Goal: Check status: Check status

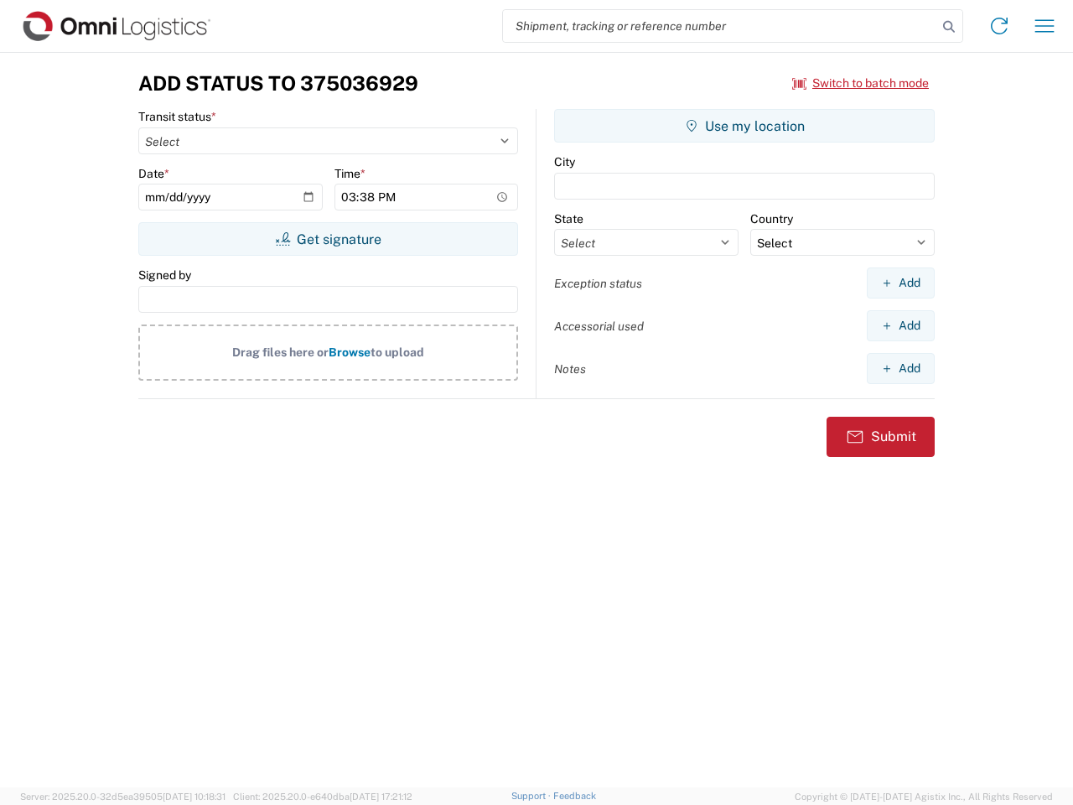
click at [720, 26] on input "search" at bounding box center [720, 26] width 434 height 32
click at [949, 27] on icon at bounding box center [948, 26] width 23 height 23
click at [999, 26] on icon at bounding box center [999, 26] width 27 height 27
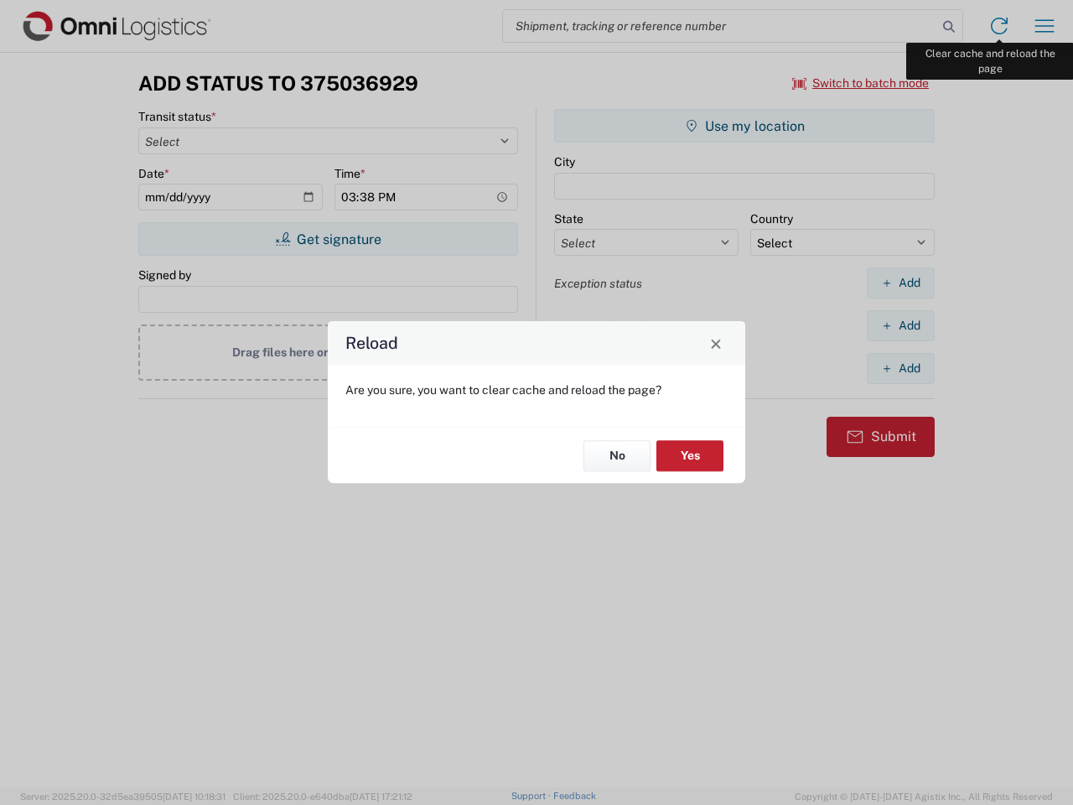
click at [1045, 26] on div "Reload Are you sure, you want to clear cache and reload the page? No Yes" at bounding box center [536, 402] width 1073 height 805
click at [861, 83] on div "Reload Are you sure, you want to clear cache and reload the page? No Yes" at bounding box center [536, 402] width 1073 height 805
click at [328, 239] on div "Reload Are you sure, you want to clear cache and reload the page? No Yes" at bounding box center [536, 402] width 1073 height 805
click at [744, 126] on div "Reload Are you sure, you want to clear cache and reload the page? No Yes" at bounding box center [536, 402] width 1073 height 805
click at [900, 283] on div "Reload Are you sure, you want to clear cache and reload the page? No Yes" at bounding box center [536, 402] width 1073 height 805
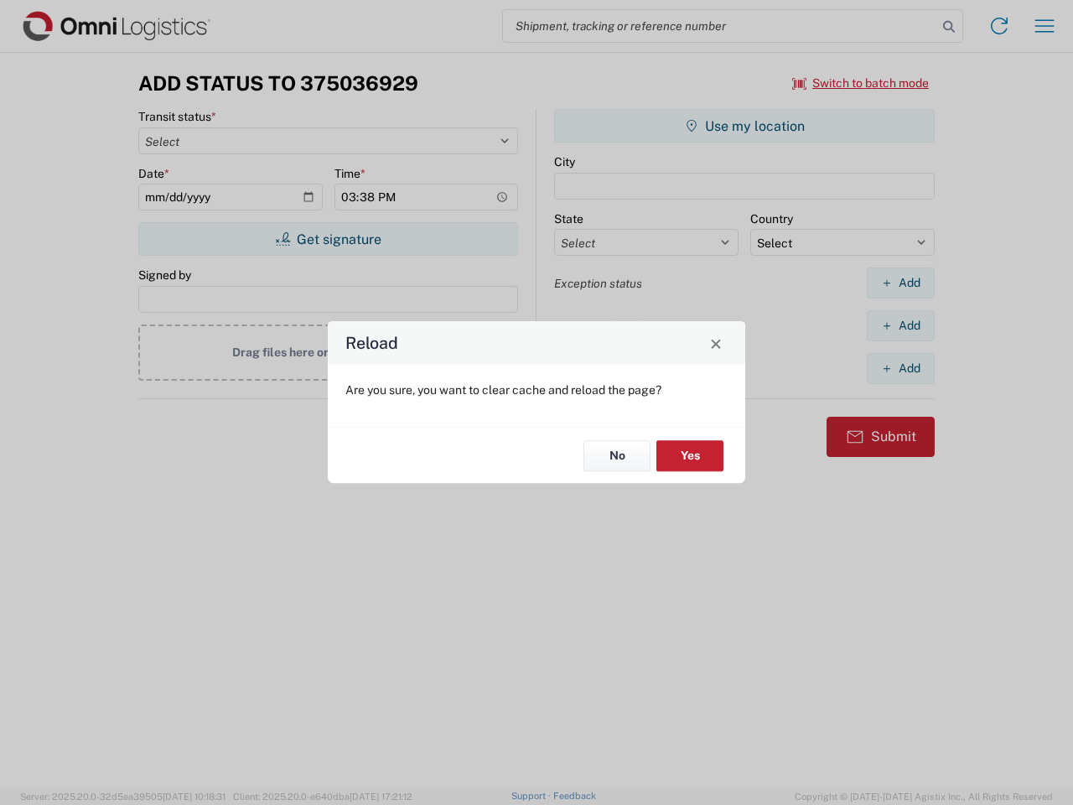
click at [900, 325] on div "Reload Are you sure, you want to clear cache and reload the page? No Yes" at bounding box center [536, 402] width 1073 height 805
click at [900, 368] on div "Reload Are you sure, you want to clear cache and reload the page? No Yes" at bounding box center [536, 402] width 1073 height 805
